Goal: Task Accomplishment & Management: Manage account settings

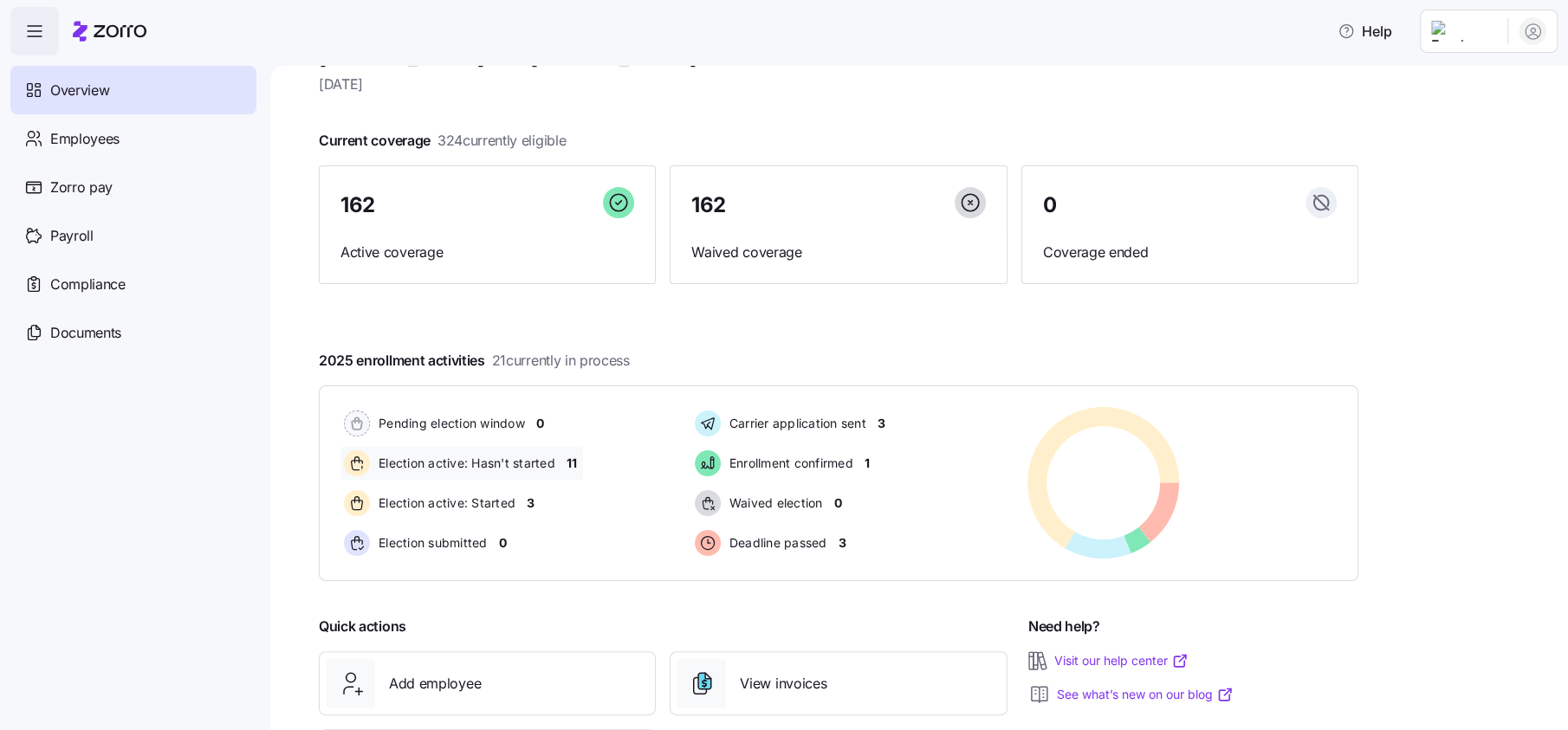
scroll to position [46, 0]
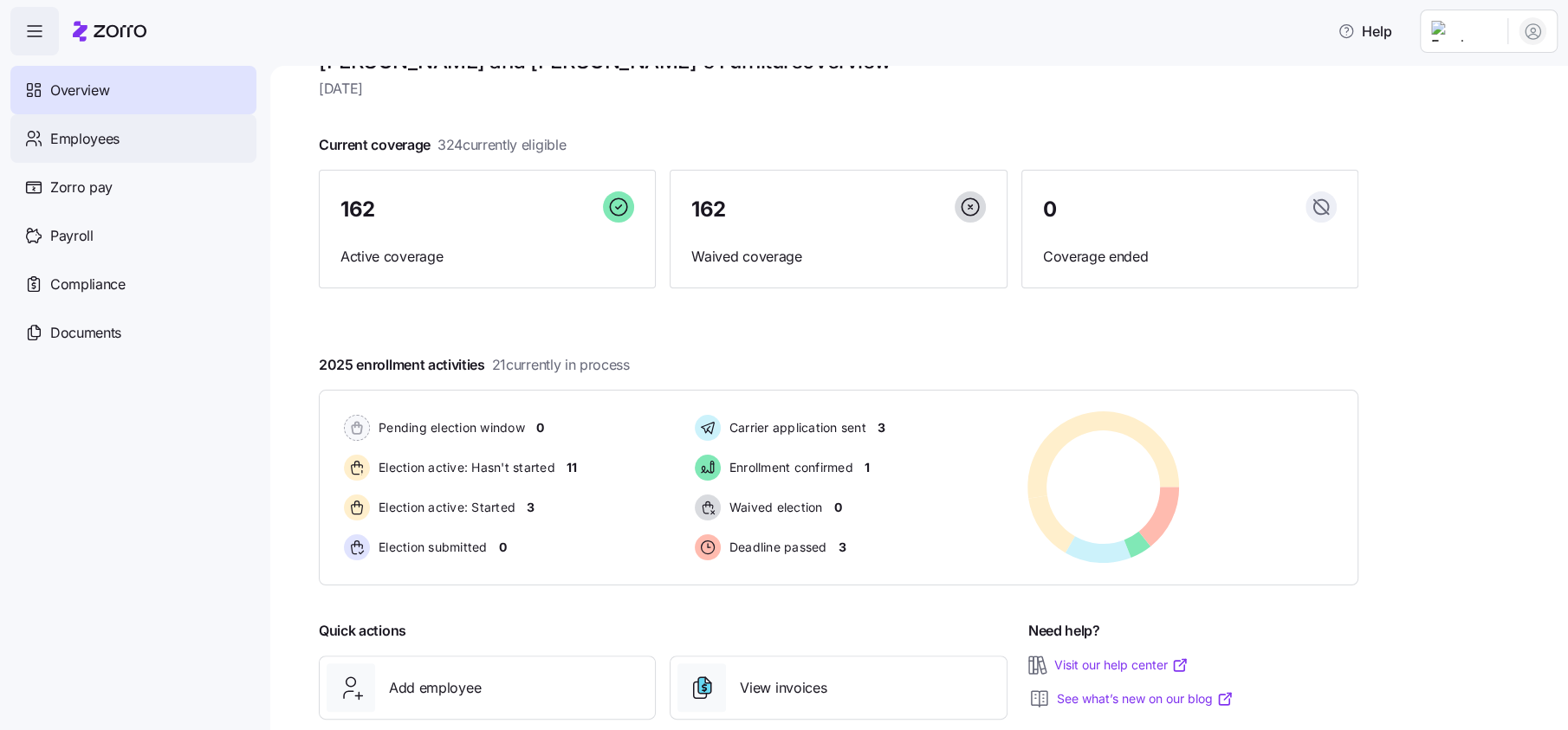
click at [82, 128] on span "Employees" at bounding box center [85, 139] width 69 height 22
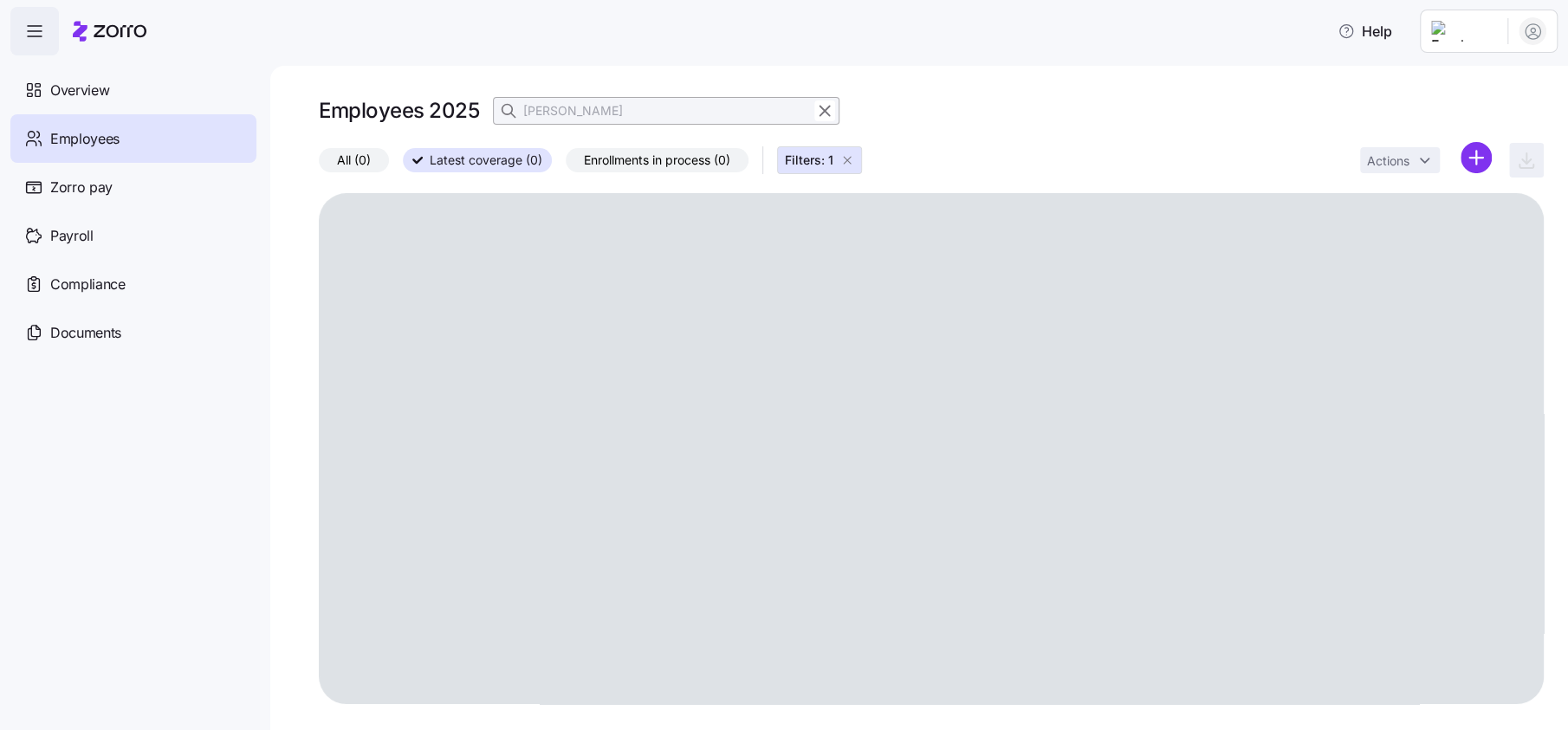
click at [360, 159] on span "All (0)" at bounding box center [353, 161] width 34 height 23
click at [319, 165] on input "All (0)" at bounding box center [319, 165] width 0 height 0
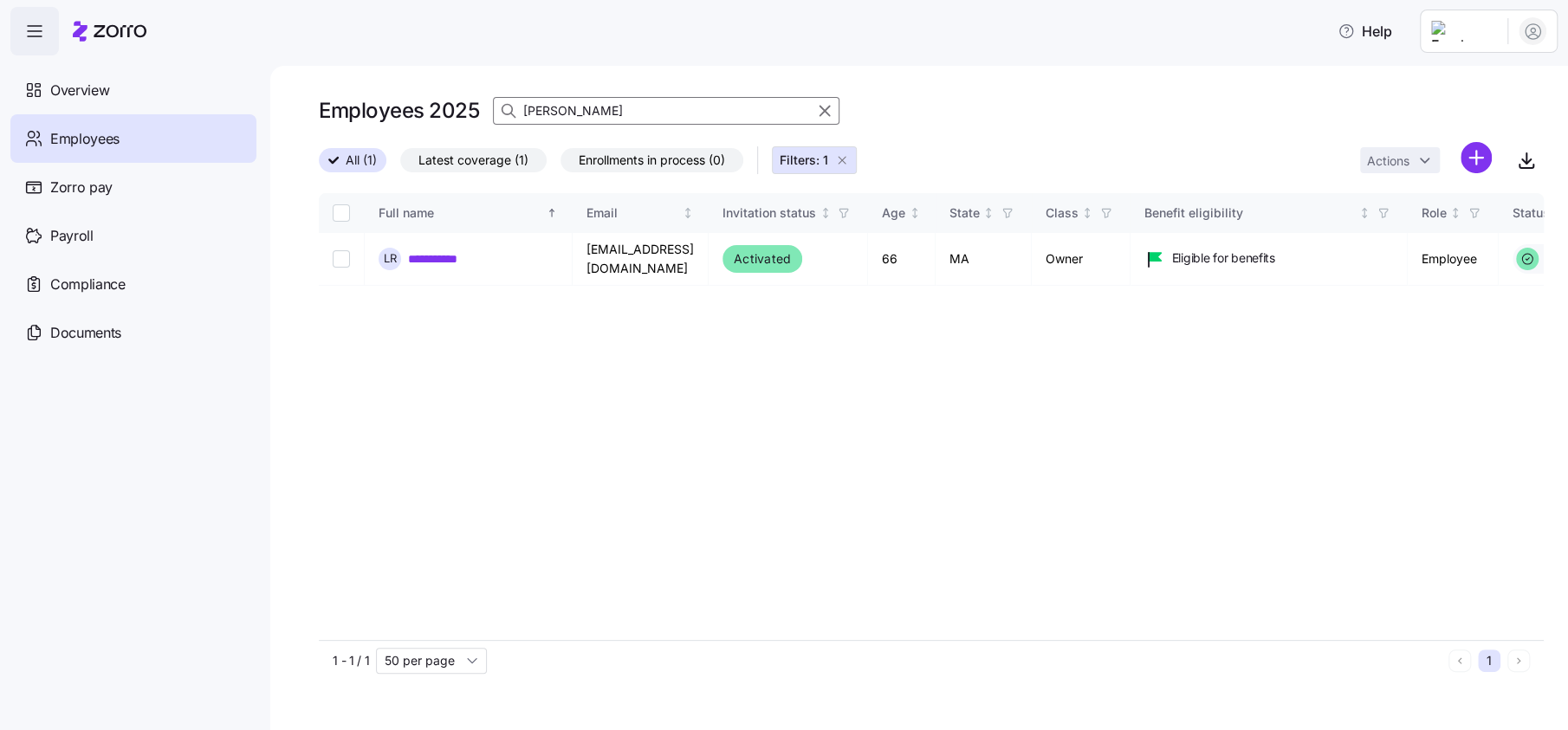
click at [849, 161] on icon "button" at bounding box center [842, 161] width 14 height 14
click at [509, 162] on span "Latest coverage (1)" at bounding box center [473, 161] width 110 height 23
click at [400, 165] on input "Latest coverage (1)" at bounding box center [400, 165] width 0 height 0
click at [345, 158] on span "All (1)" at bounding box center [352, 161] width 31 height 23
click at [319, 165] on input "All (1)" at bounding box center [319, 165] width 0 height 0
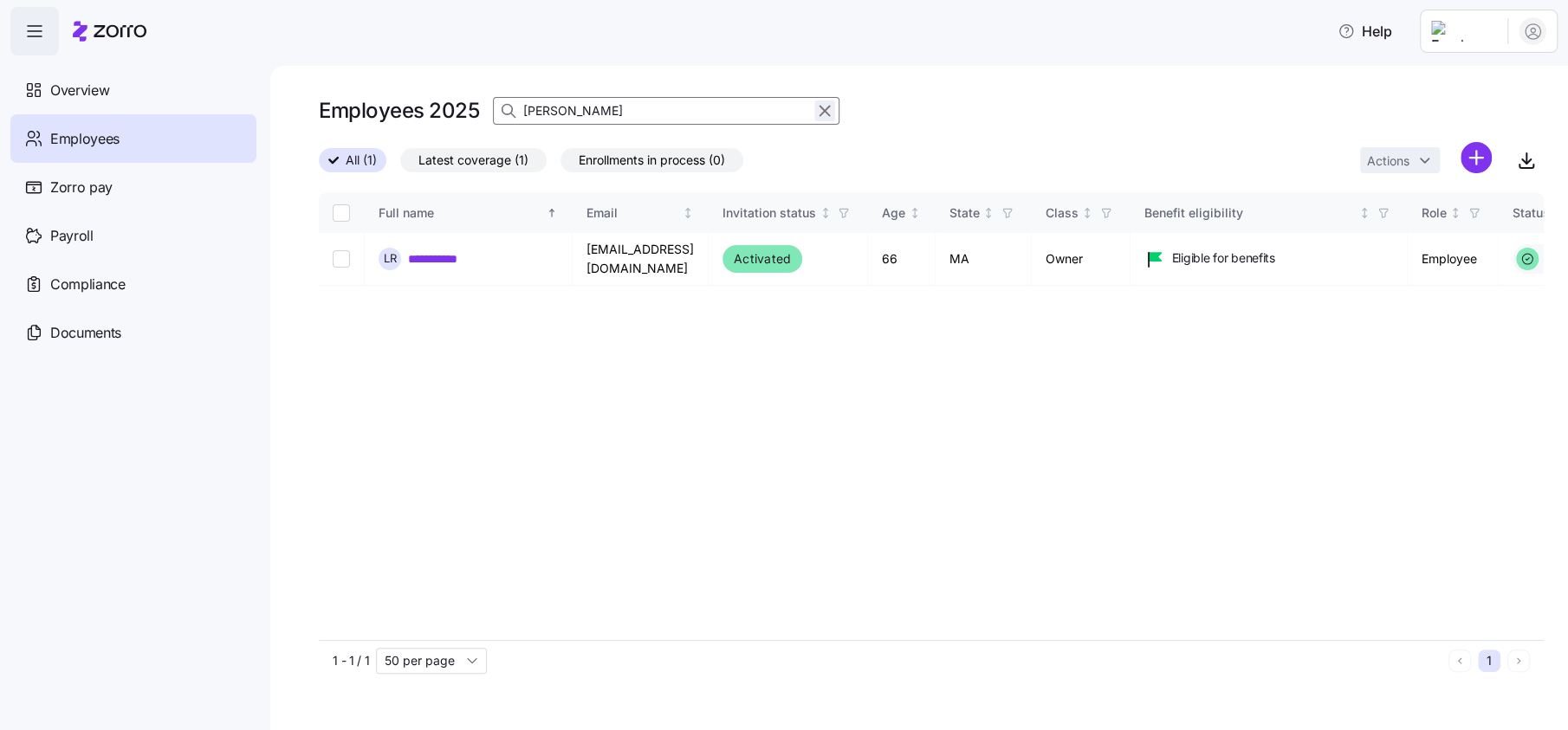
click at [833, 114] on button "button" at bounding box center [825, 111] width 21 height 21
click at [829, 114] on icon "button" at bounding box center [825, 111] width 19 height 21
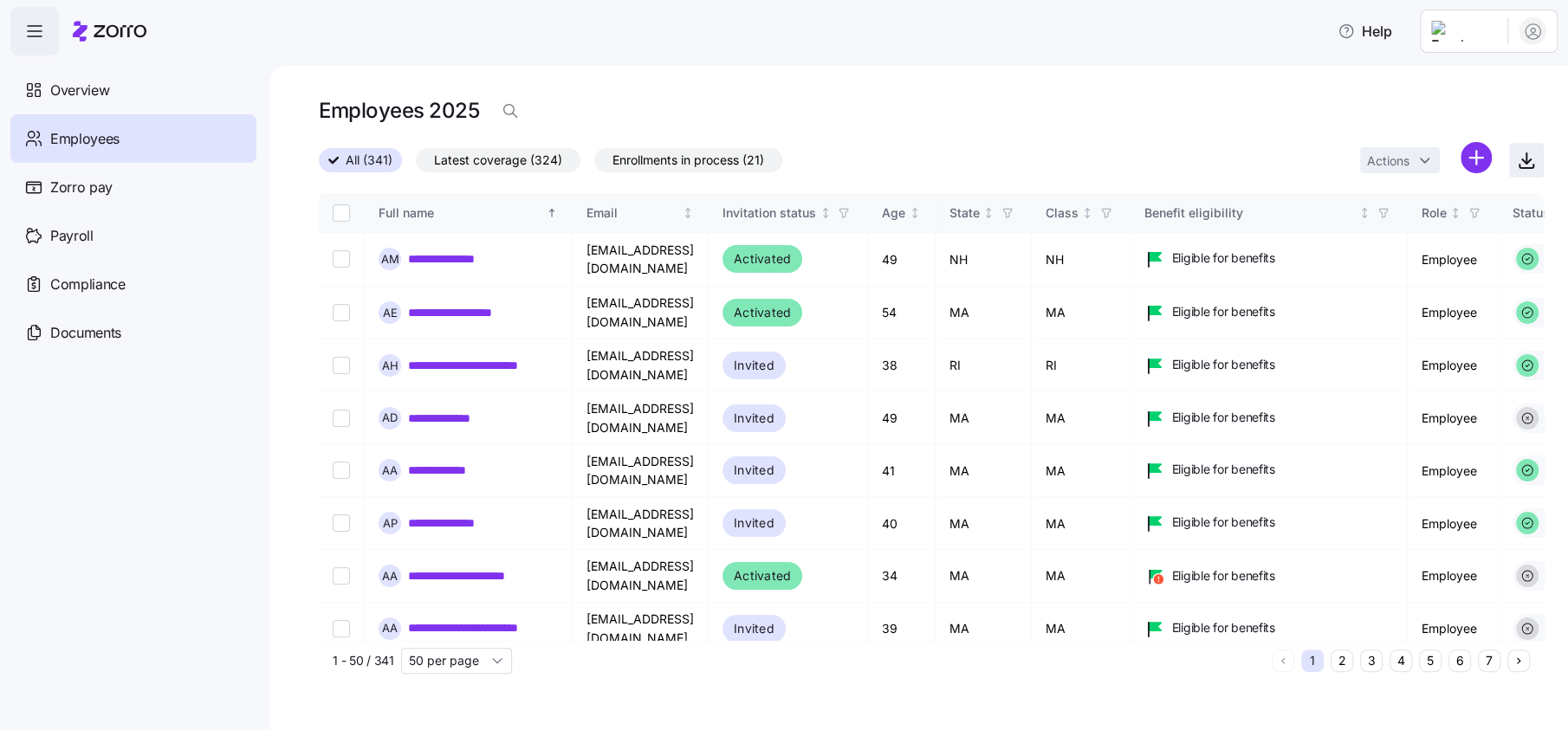
click at [1519, 167] on icon "button" at bounding box center [1526, 167] width 14 height 3
